Goal: Book appointment/travel/reservation

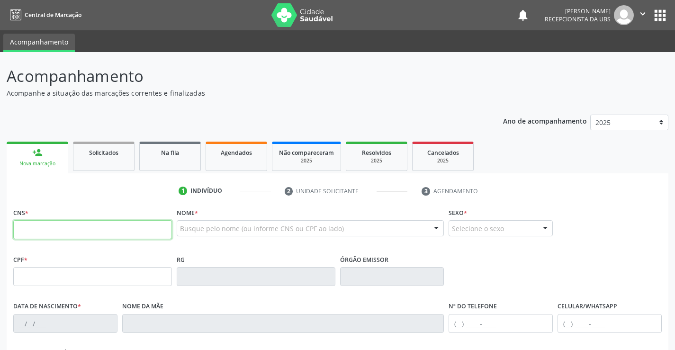
paste input "709 0038 1806 7013"
type input "709 0038 1806 7013"
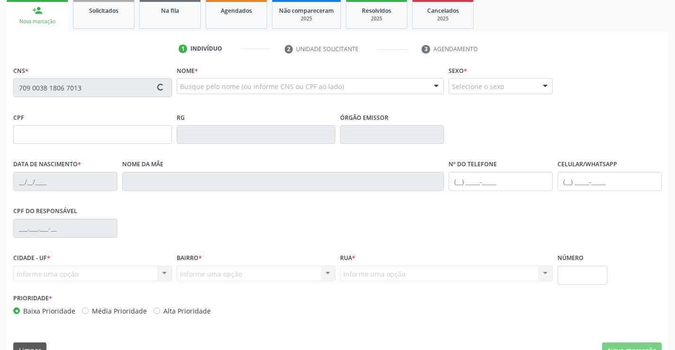
type input "140.298.854-03"
type input "[DATE]"
type input "[PERSON_NAME]"
type input "[PHONE_NUMBER]"
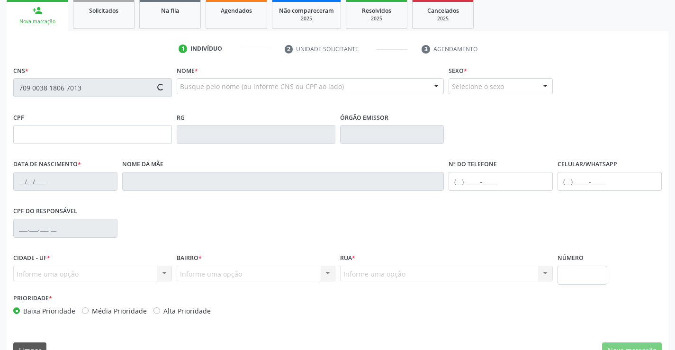
type input "319"
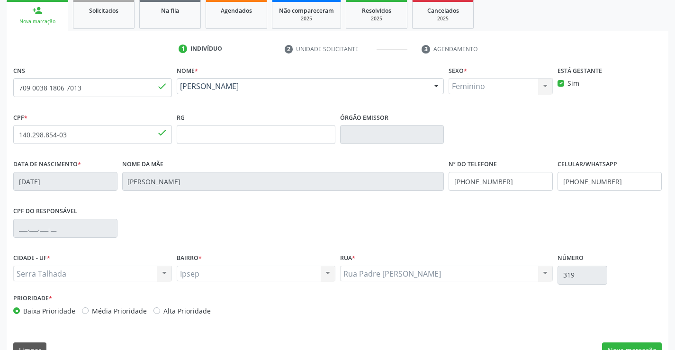
scroll to position [163, 0]
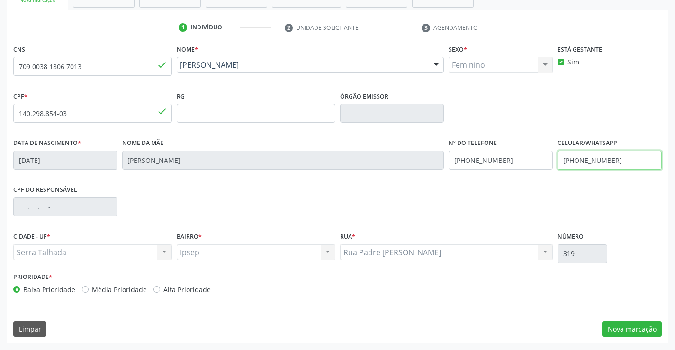
click at [603, 162] on input "[PHONE_NUMBER]" at bounding box center [610, 160] width 104 height 19
click at [524, 187] on div "CPF do responsável" at bounding box center [337, 206] width 653 height 47
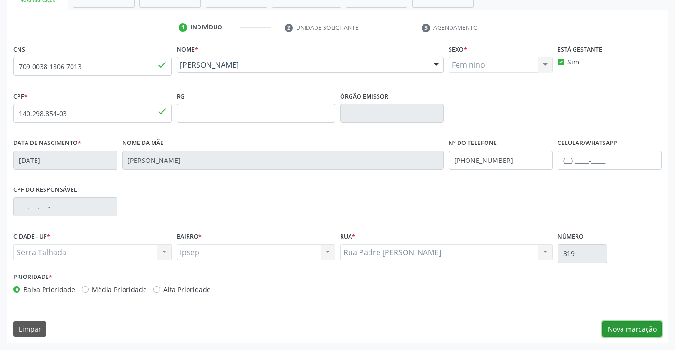
click at [625, 332] on button "Nova marcação" at bounding box center [632, 329] width 60 height 16
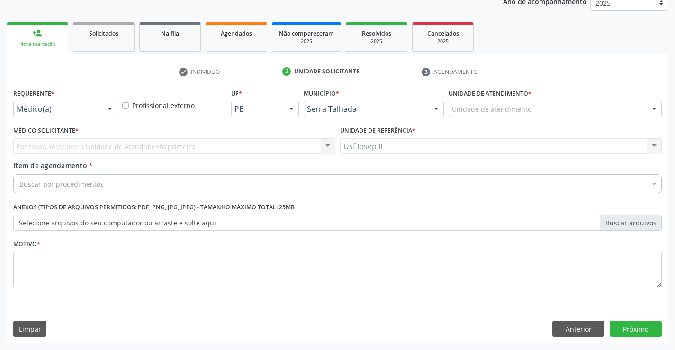
scroll to position [119, 0]
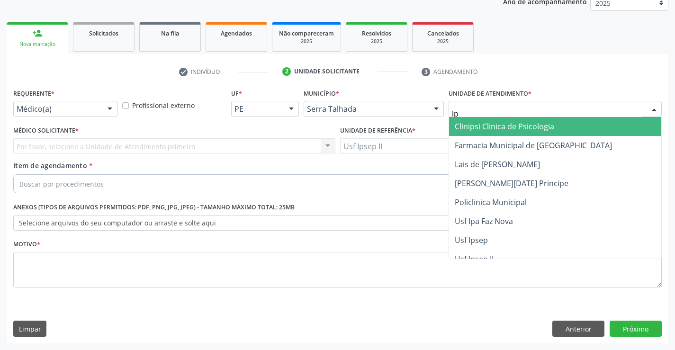
type input "ips"
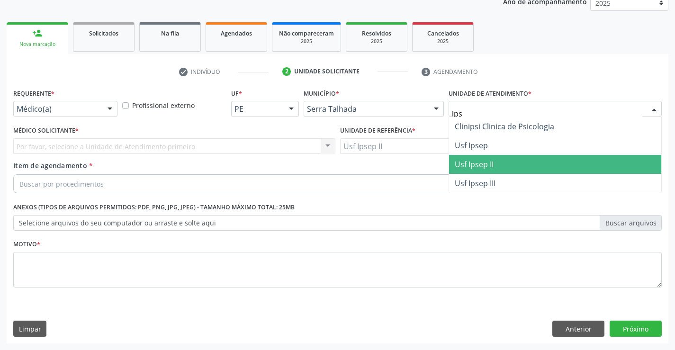
click at [464, 158] on span "Usf Ipsep II" at bounding box center [555, 164] width 212 height 19
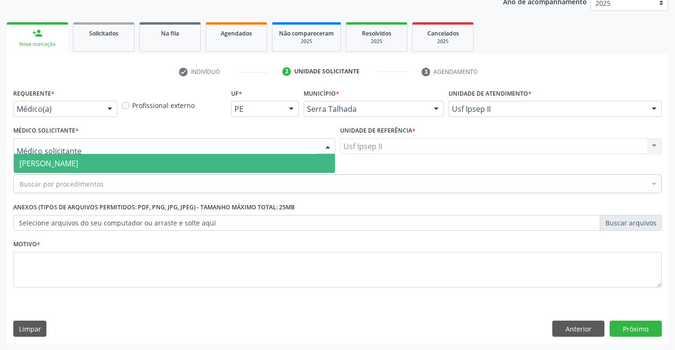
click at [104, 146] on div at bounding box center [174, 146] width 322 height 16
click at [78, 164] on span "[PERSON_NAME]" at bounding box center [48, 163] width 59 height 10
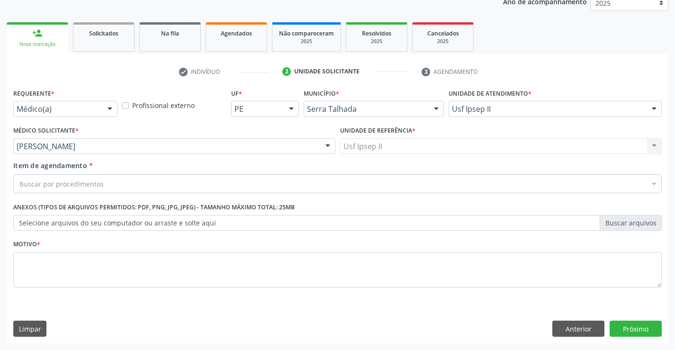
click at [107, 183] on div "Buscar por procedimentos" at bounding box center [337, 183] width 649 height 19
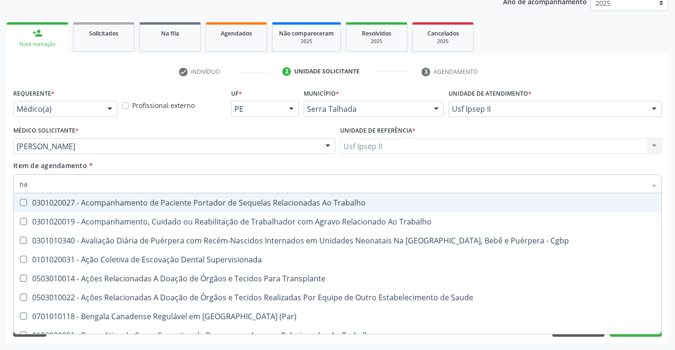
type input "n"
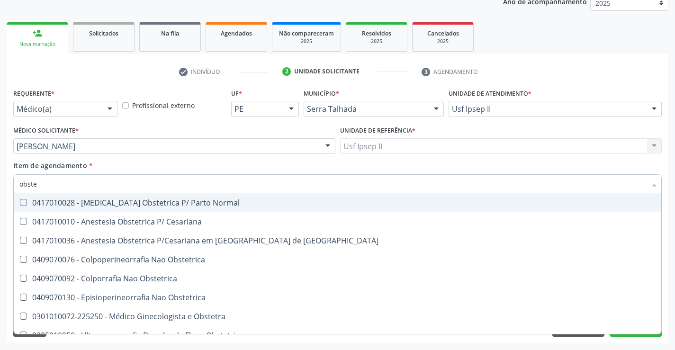
type input "obstet"
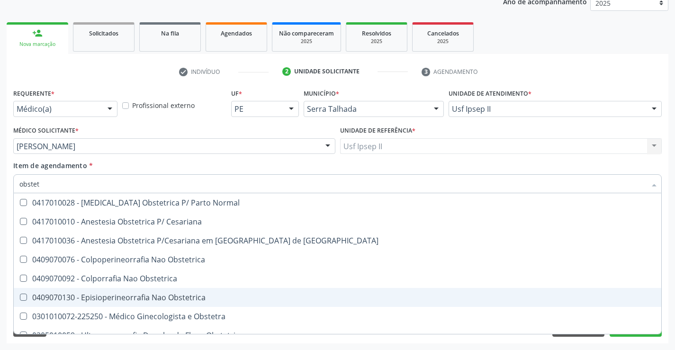
scroll to position [47, 0]
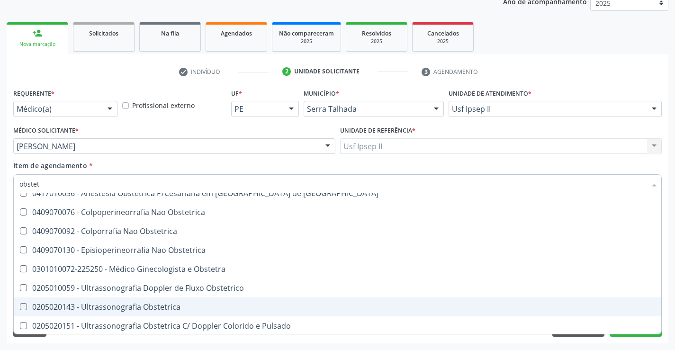
click at [133, 304] on div "0205020143 - Ultrassonografia Obstetrica" at bounding box center [337, 307] width 636 height 8
checkbox Obstetrica "true"
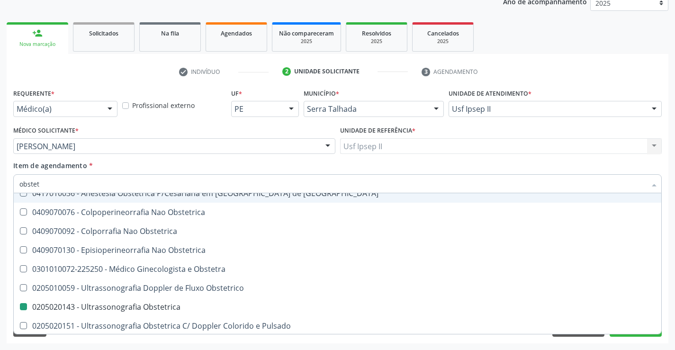
click at [136, 167] on div "Item de agendamento * obstet Desfazer seleção 0417010028 - [MEDICAL_DATA] Obste…" at bounding box center [337, 176] width 649 height 30
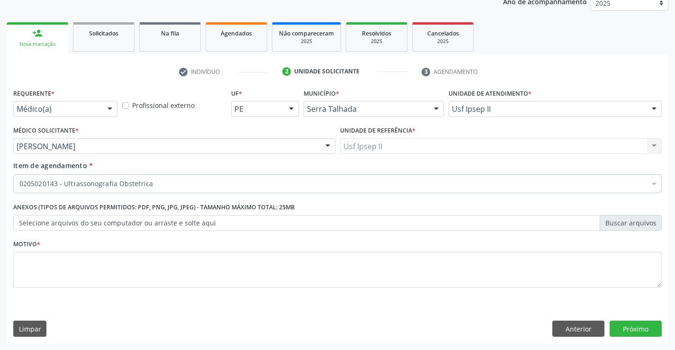
scroll to position [0, 0]
click at [72, 270] on textarea at bounding box center [337, 270] width 649 height 36
type textarea "gestante"
click at [631, 331] on button "Próximo" at bounding box center [636, 329] width 52 height 16
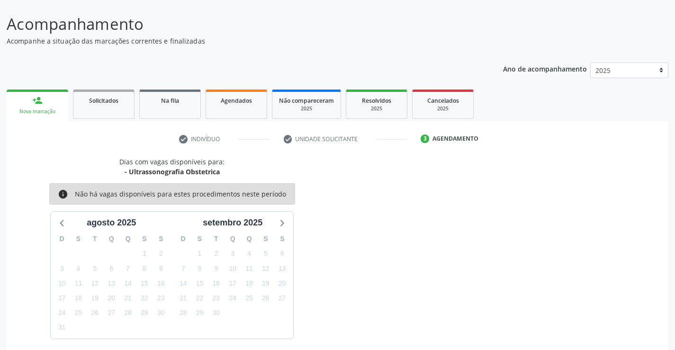
scroll to position [90, 0]
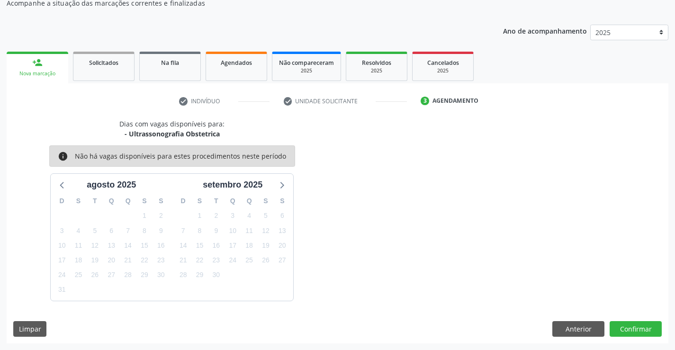
click at [102, 259] on div "19" at bounding box center [95, 260] width 17 height 15
click at [160, 249] on span "16" at bounding box center [160, 245] width 13 height 13
click at [216, 248] on span "16" at bounding box center [215, 245] width 13 height 13
click at [572, 325] on button "Anterior" at bounding box center [578, 329] width 52 height 16
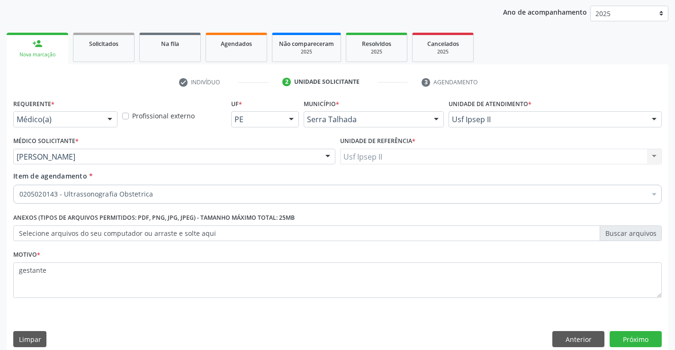
scroll to position [119, 0]
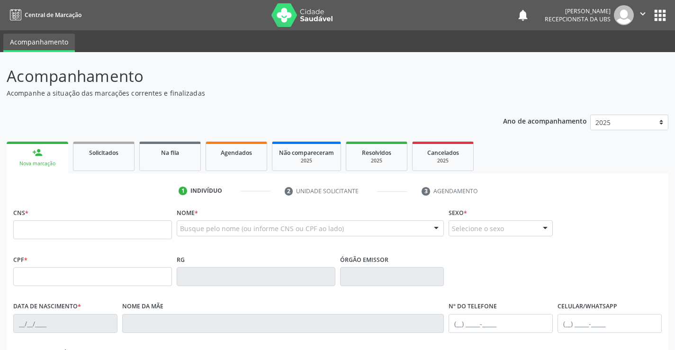
scroll to position [95, 0]
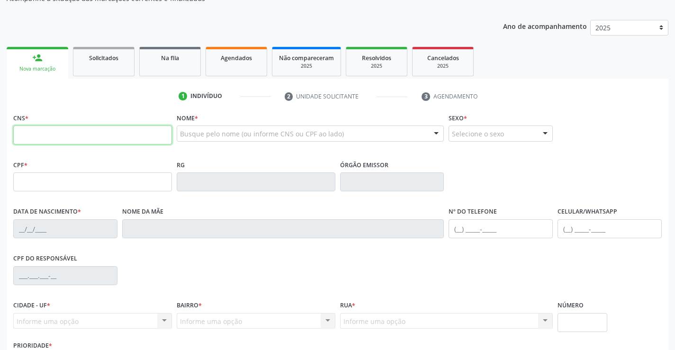
paste input "705 5034 0071 1110"
type input "705 5034 0071 1110"
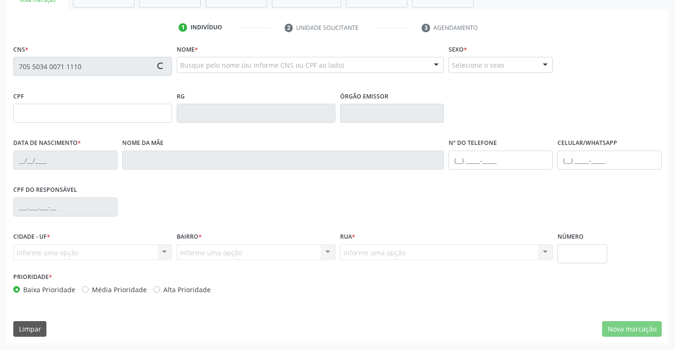
type input "18/11/1999"
type input "Sara Texeira Silva"
type input "(87) 99602-2874"
type input "132.134.024-94"
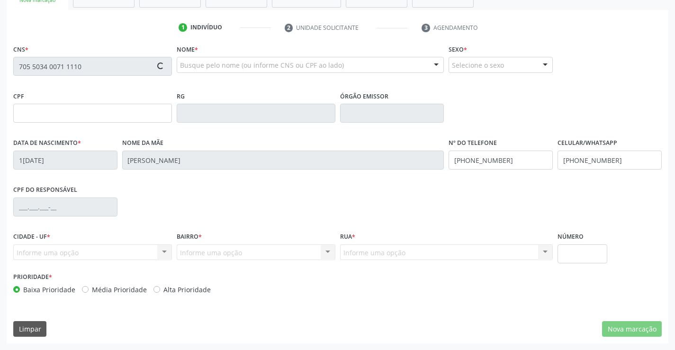
type input "192"
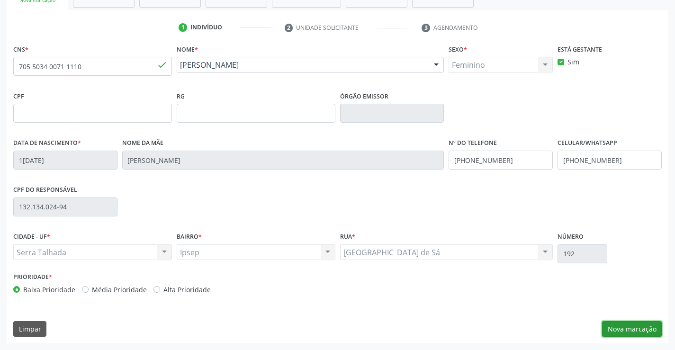
click at [625, 330] on button "Nova marcação" at bounding box center [632, 329] width 60 height 16
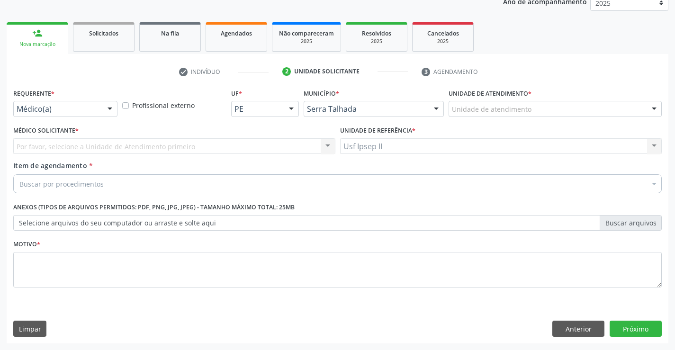
click at [532, 113] on div "Unidade de atendimento" at bounding box center [555, 109] width 213 height 16
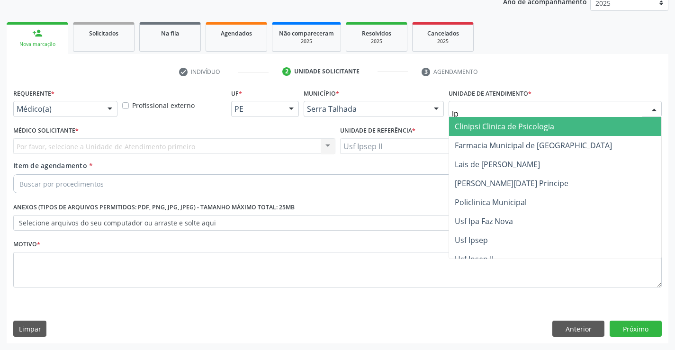
type input "ips"
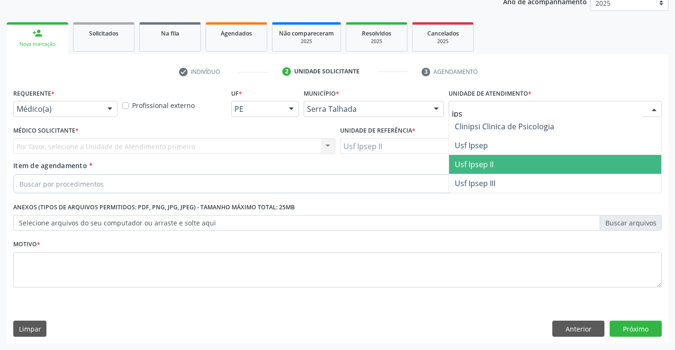
click at [473, 164] on span "Usf Ipsep II" at bounding box center [474, 164] width 39 height 10
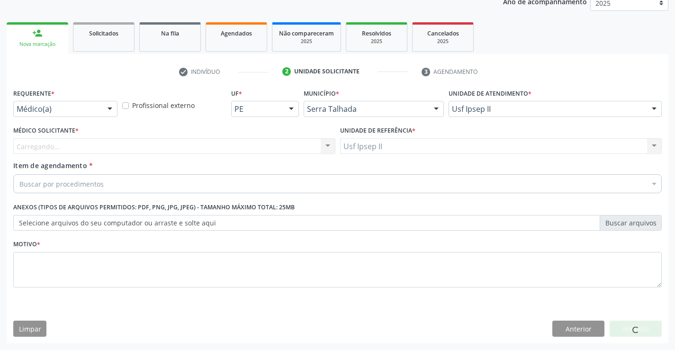
click at [63, 140] on div "Carregando... Nenhum resultado encontrado para: " " Não há nenhuma opção para s…" at bounding box center [174, 146] width 322 height 16
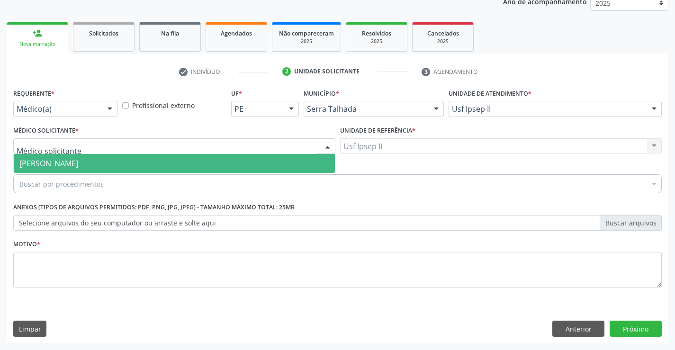
click at [63, 163] on span "[PERSON_NAME]" at bounding box center [48, 163] width 59 height 10
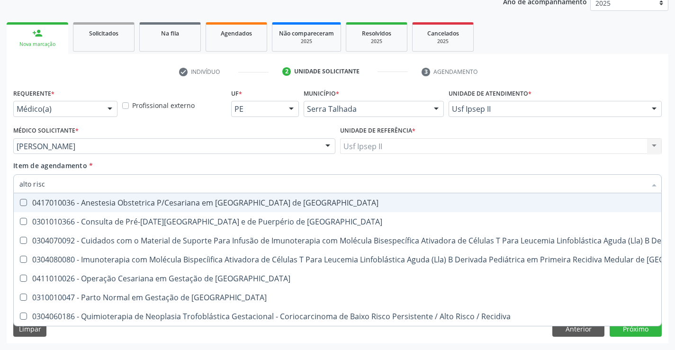
type input "alto risco"
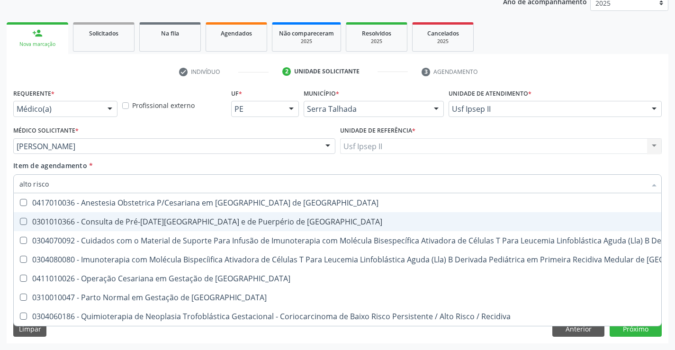
click at [270, 223] on div "0301010366 - Consulta de Pré-[DATE][GEOGRAPHIC_DATA] e de Puerpério de [GEOGRAP…" at bounding box center [505, 222] width 973 height 8
checkbox Risco "true"
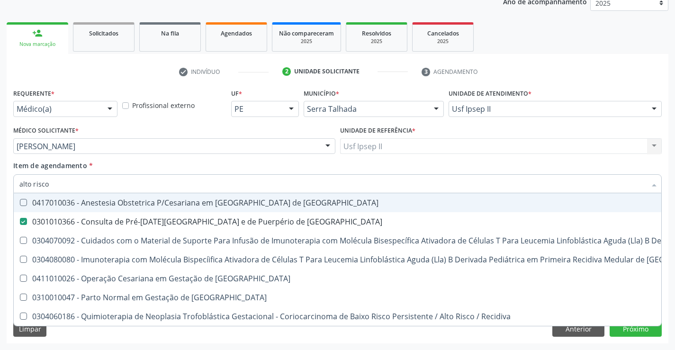
click at [135, 169] on div "Item de agendamento * alto risco Desfazer seleção 0417010036 - Anestesia Obstet…" at bounding box center [337, 176] width 649 height 30
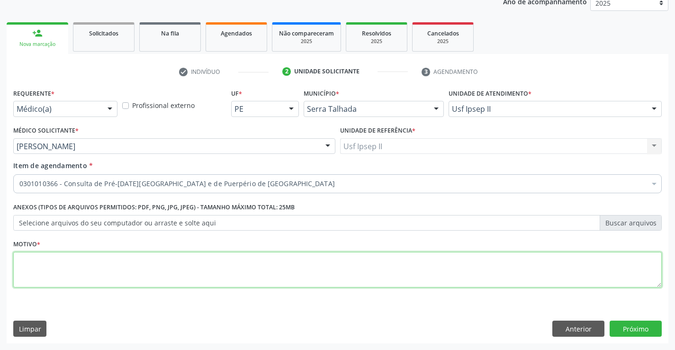
click at [105, 270] on textarea at bounding box center [337, 270] width 649 height 36
type textarea "gestante"
click at [388, 315] on div "Requerente * Médico(a) Médico(a) Enfermeiro(a) Paciente Nenhum resultado encont…" at bounding box center [338, 214] width 662 height 257
click at [638, 326] on button "Próximo" at bounding box center [636, 329] width 52 height 16
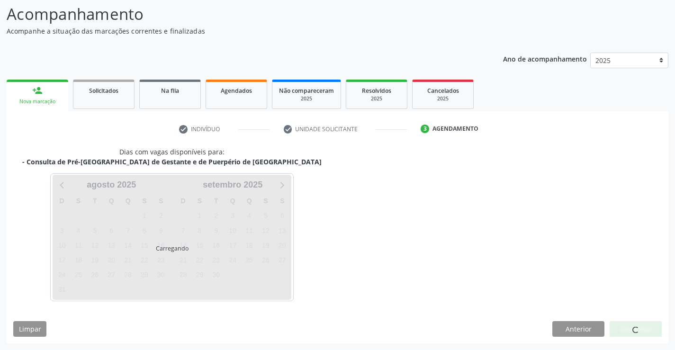
scroll to position [62, 0]
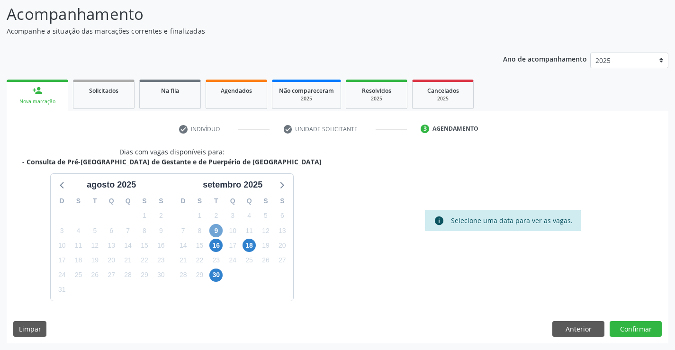
click at [218, 231] on span "9" at bounding box center [215, 230] width 13 height 13
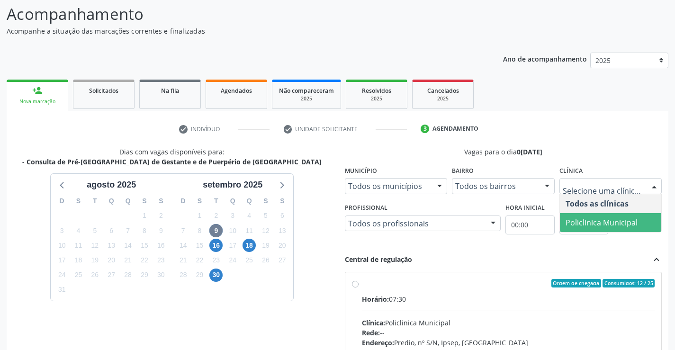
click at [572, 216] on span "Policlinica Municipal" at bounding box center [611, 222] width 102 height 19
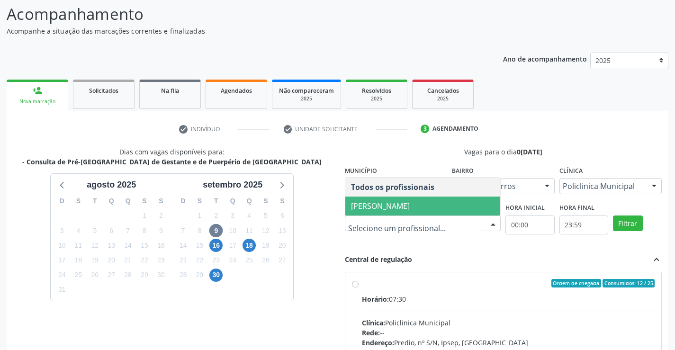
click at [410, 207] on span "Joao Vitor Torres de Lima" at bounding box center [380, 206] width 59 height 10
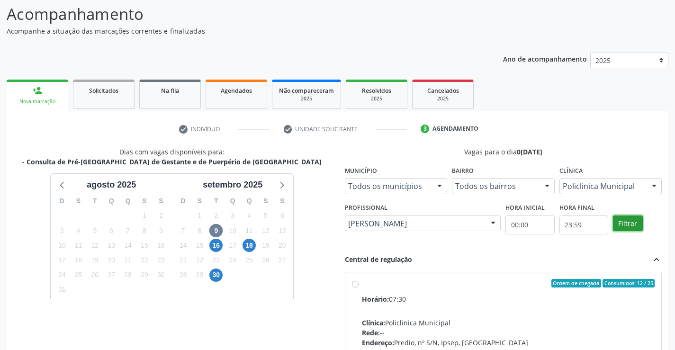
click at [627, 219] on button "Filtrar" at bounding box center [628, 224] width 30 height 16
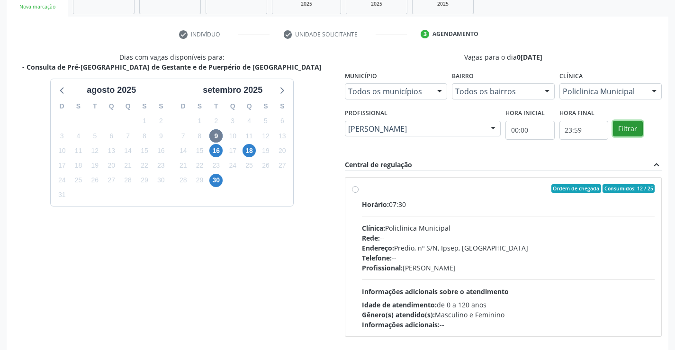
scroll to position [199, 0]
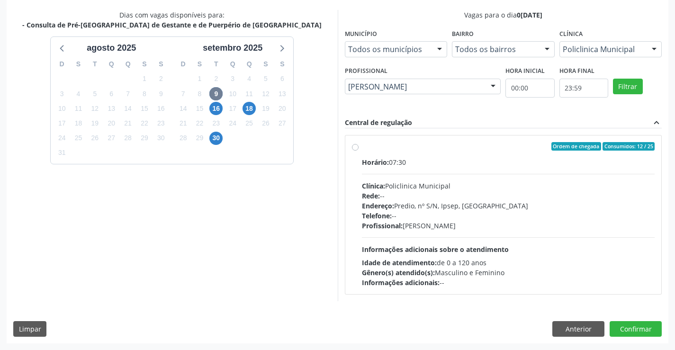
click at [356, 152] on div "Ordem de chegada Consumidos: 12 / 25 Horário: 07:30 Clínica: Policlinica Munici…" at bounding box center [503, 214] width 303 height 145
radio input "true"
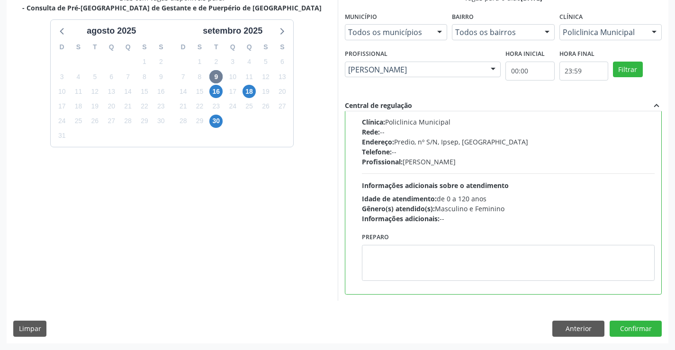
scroll to position [0, 0]
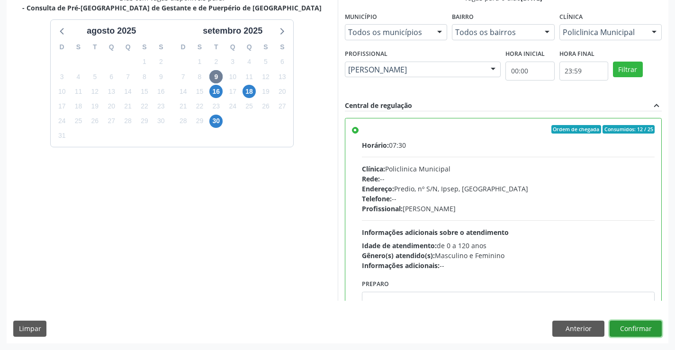
click at [650, 326] on button "Confirmar" at bounding box center [636, 329] width 52 height 16
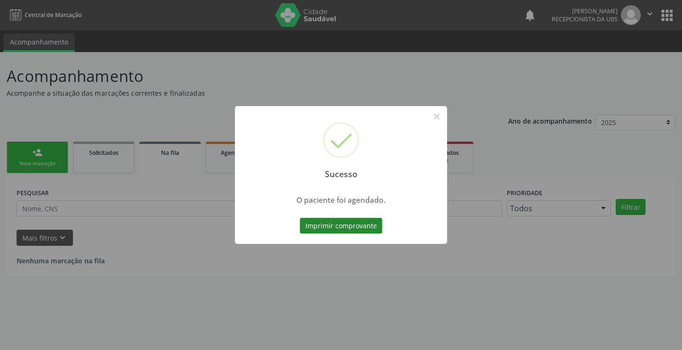
click at [343, 229] on button "Imprimir comprovante" at bounding box center [341, 226] width 82 height 16
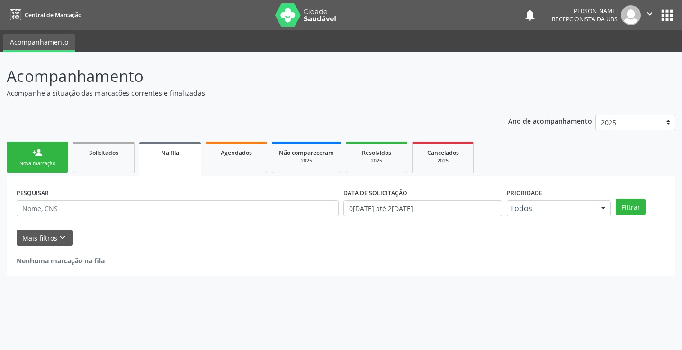
click at [38, 164] on div "Nova marcação" at bounding box center [37, 163] width 47 height 7
